Goal: Entertainment & Leisure: Consume media (video, audio)

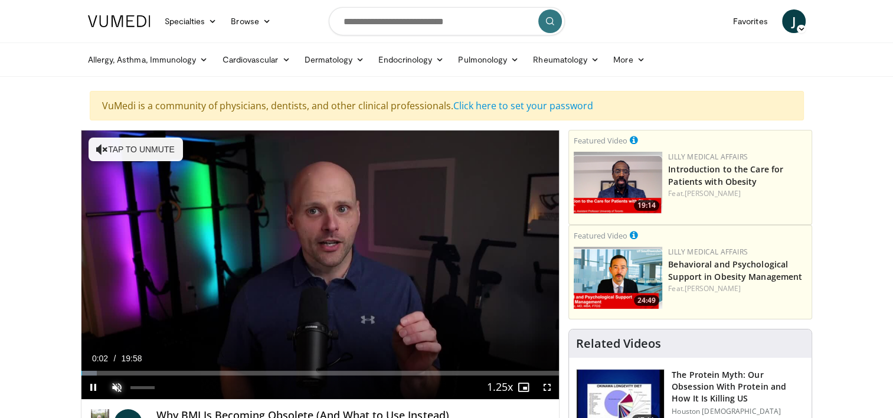
click at [120, 387] on span "Video Player" at bounding box center [117, 388] width 24 height 24
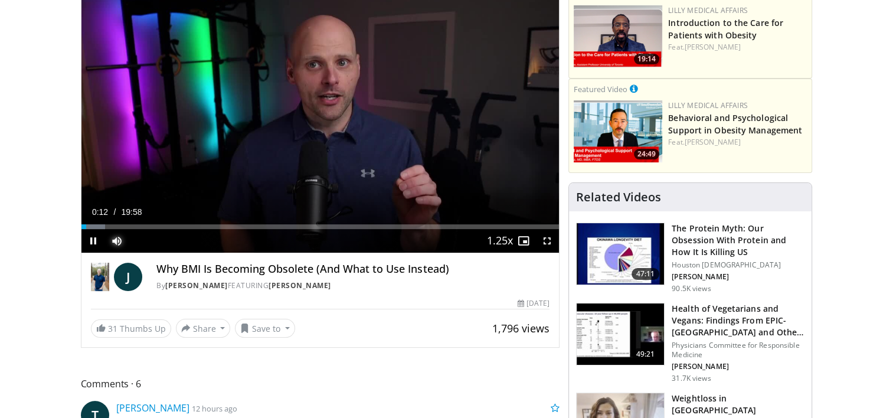
scroll to position [118, 0]
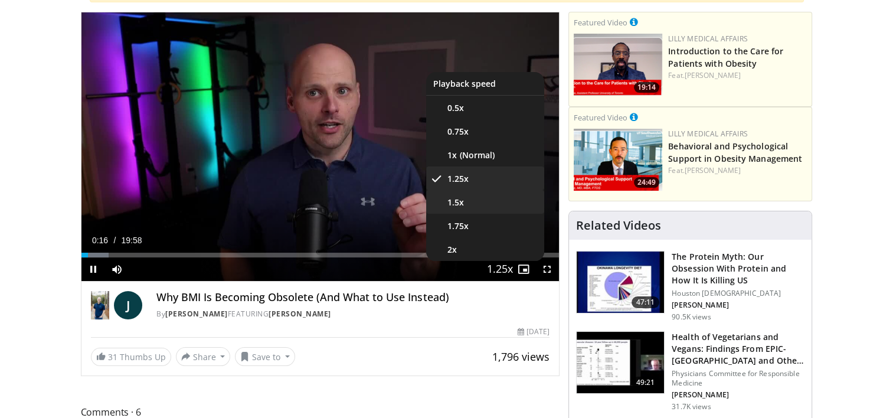
click at [482, 204] on li "1.5x" at bounding box center [485, 202] width 118 height 24
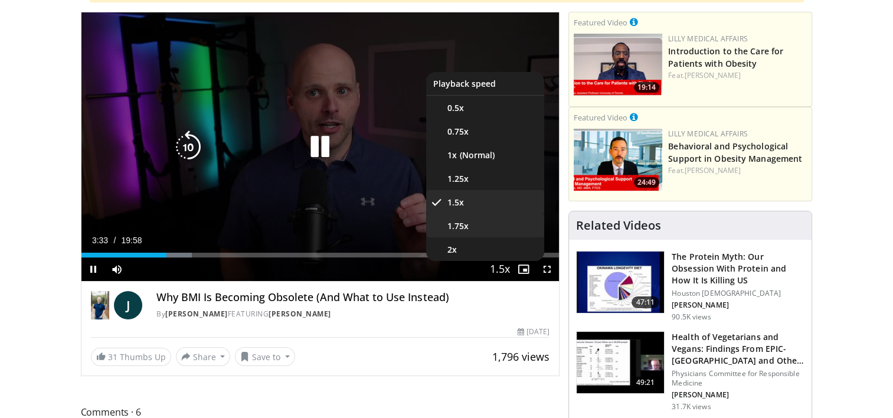
click at [493, 229] on li "1.75x" at bounding box center [485, 226] width 118 height 24
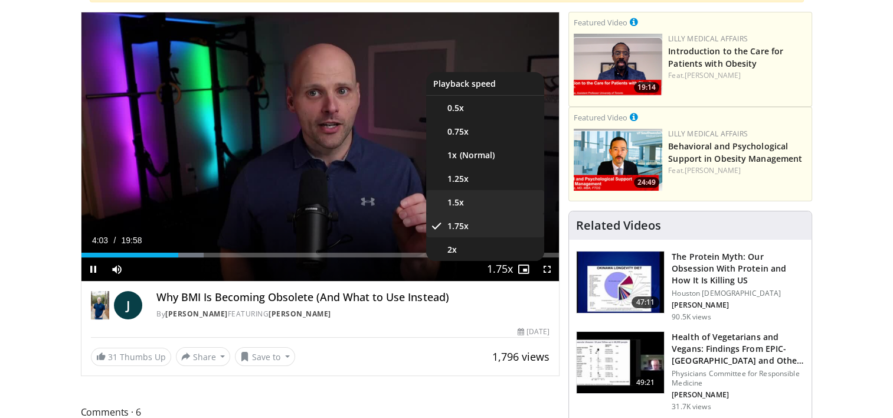
click at [488, 201] on li "1.5x" at bounding box center [485, 202] width 118 height 24
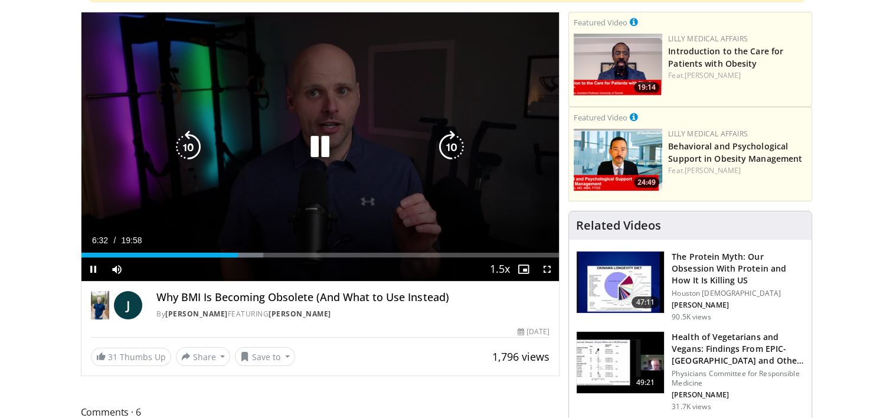
click at [322, 151] on icon "Video Player" at bounding box center [319, 146] width 33 height 33
